Goal: Task Accomplishment & Management: Use online tool/utility

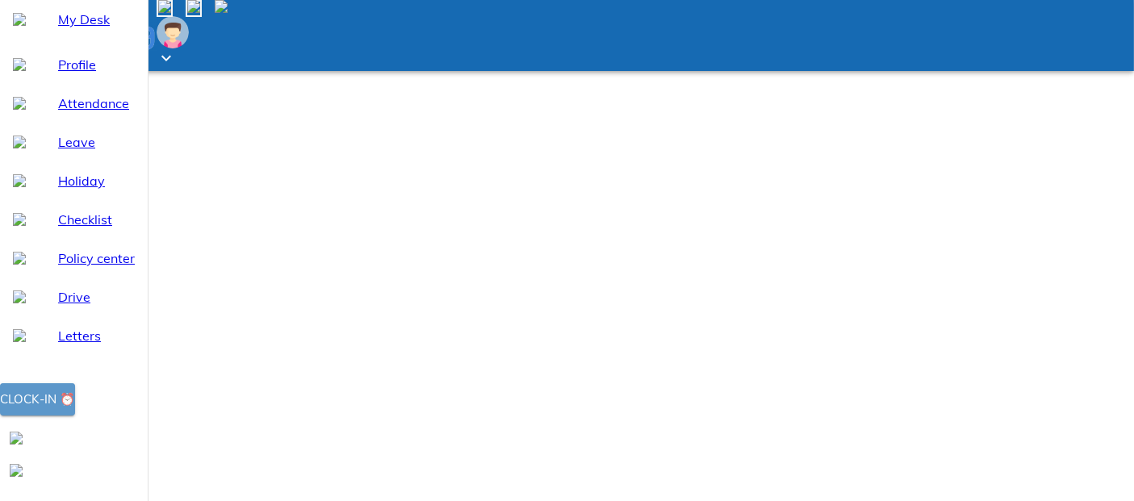
click at [75, 410] on div "Clock-in ⏰" at bounding box center [37, 399] width 75 height 21
click at [87, 113] on span "Attendance" at bounding box center [96, 103] width 77 height 19
select select "10"
click at [75, 410] on div "Clock-in ⏰" at bounding box center [37, 399] width 75 height 21
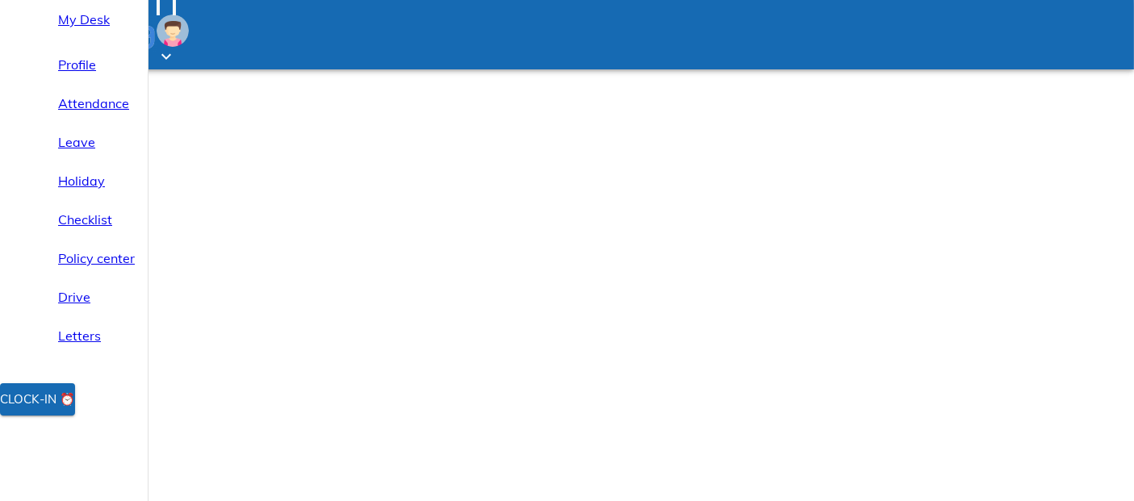
select select "10"
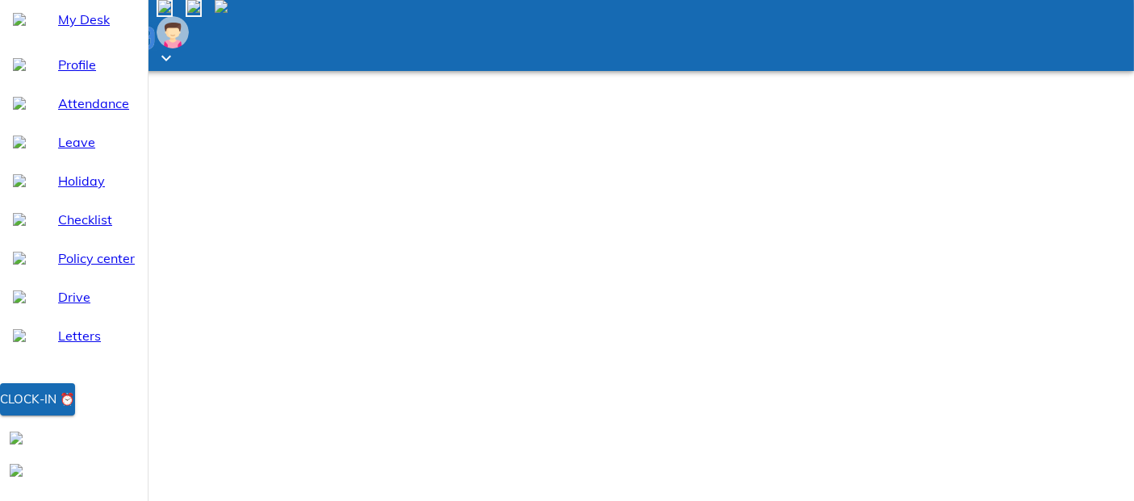
click at [75, 410] on div "Clock-in ⏰" at bounding box center [37, 399] width 75 height 21
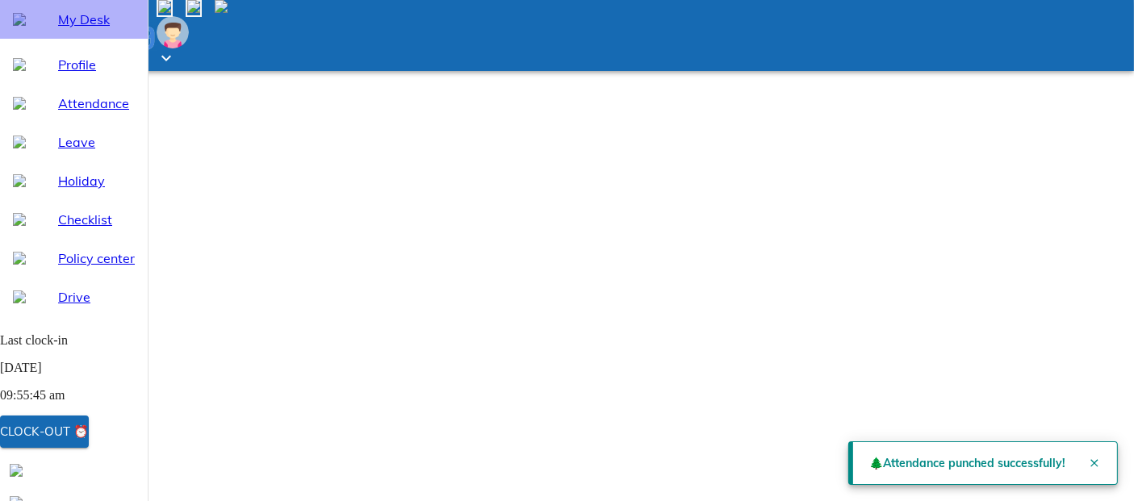
click at [62, 29] on span "My Desk" at bounding box center [96, 19] width 77 height 19
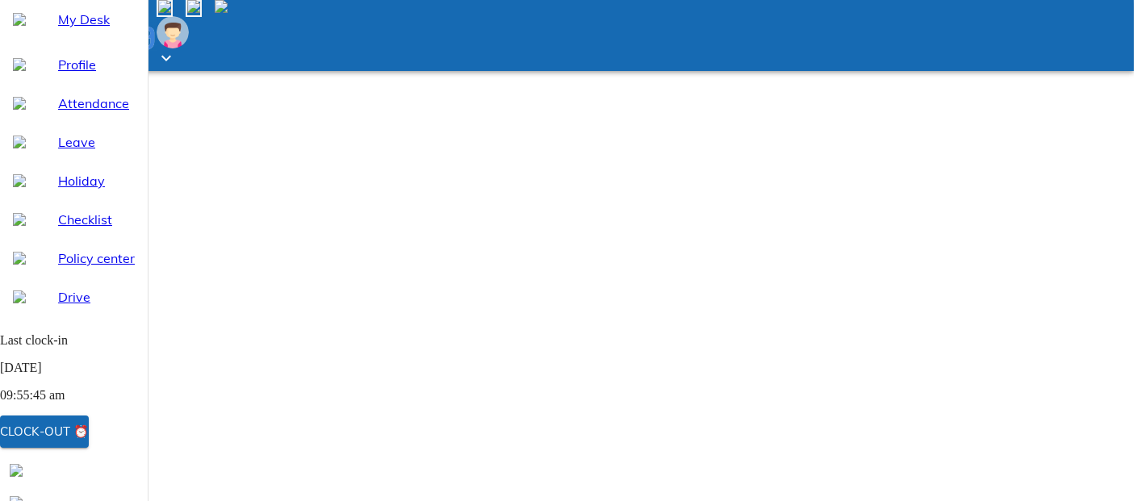
click at [95, 113] on span "Attendance" at bounding box center [96, 103] width 77 height 19
select select "10"
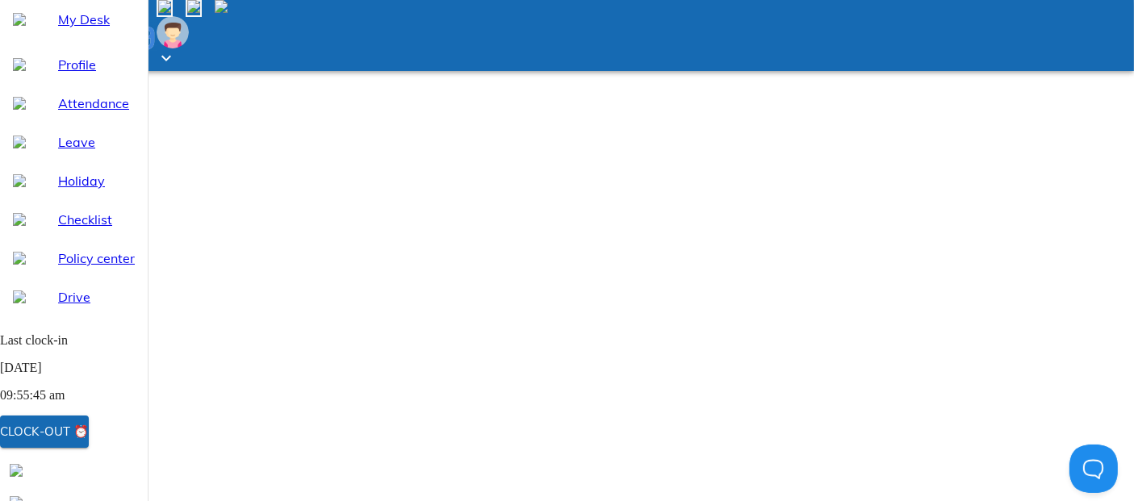
click at [73, 29] on span "My Desk" at bounding box center [96, 19] width 77 height 19
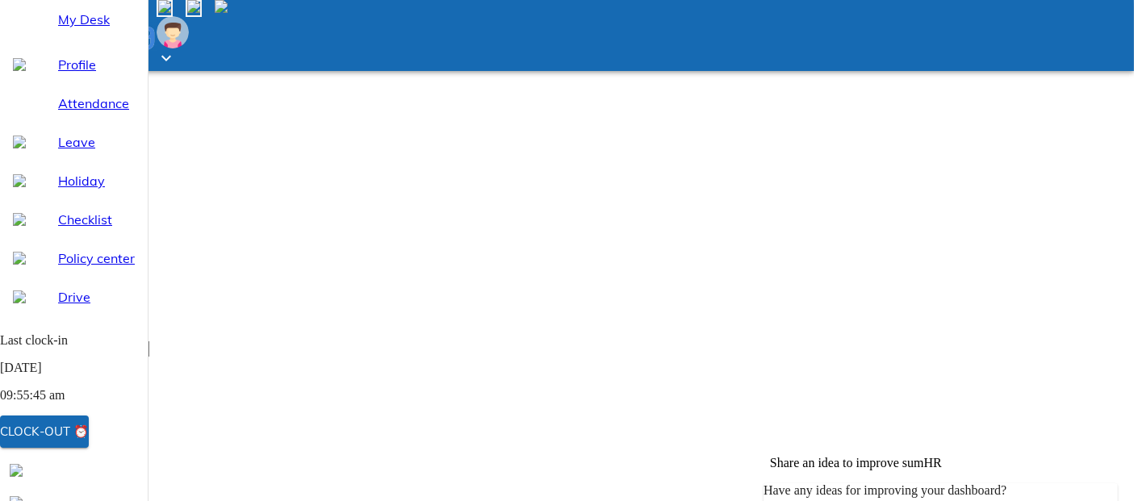
scroll to position [179, 0]
